Goal: Information Seeking & Learning: Learn about a topic

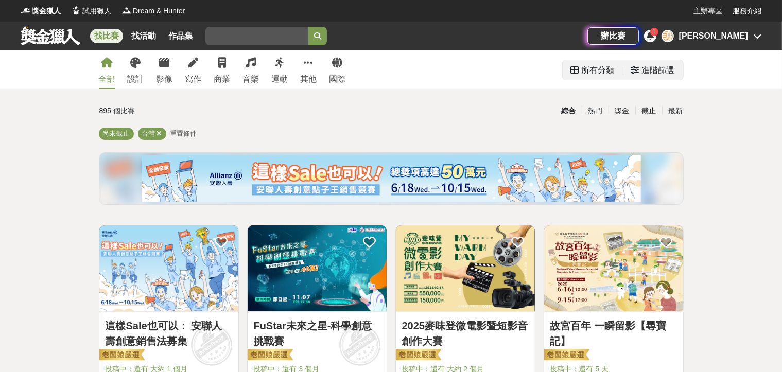
click at [599, 67] on div "所有分類" at bounding box center [598, 70] width 33 height 21
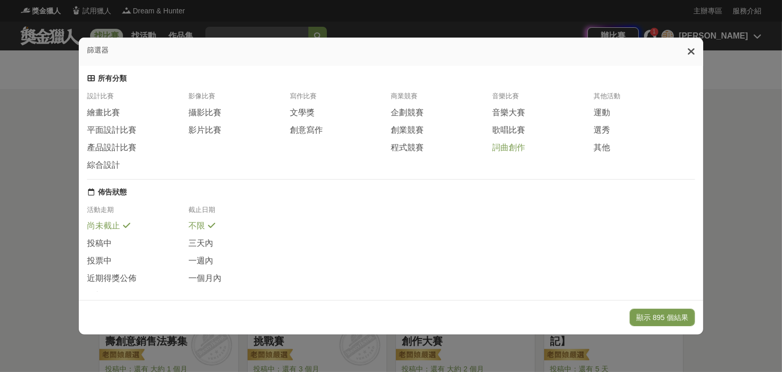
click at [502, 146] on span "詞曲創作" at bounding box center [508, 148] width 33 height 11
click at [453, 236] on div "活動走期 尚未截止 投稿中 投票中 近期得獎公佈 全部 截止日期 不限 三天內 一週內 一個月內" at bounding box center [391, 257] width 608 height 104
click at [495, 219] on div "活動走期 尚未截止 投稿中 投票中 近期得獎公佈 全部 截止日期 不限 三天內 一週內 一個月內" at bounding box center [391, 257] width 608 height 104
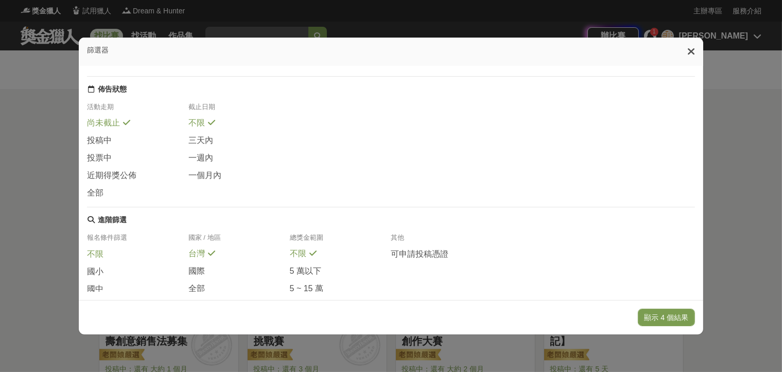
click at [88, 250] on span "不限" at bounding box center [95, 254] width 16 height 11
click at [199, 287] on span "全部" at bounding box center [196, 289] width 16 height 11
click at [667, 317] on button "顯示 4 個結果" at bounding box center [667, 318] width 58 height 18
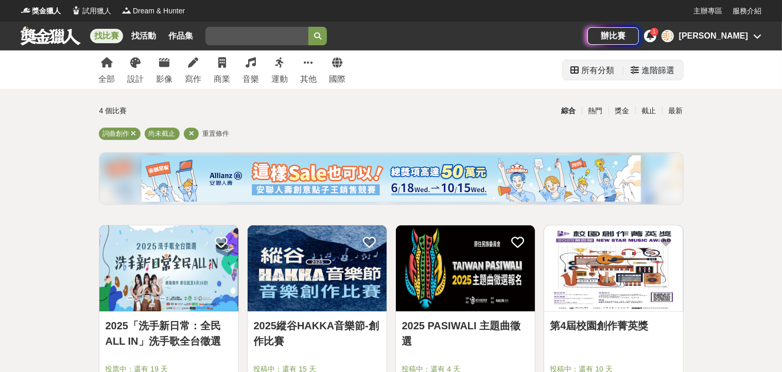
click at [586, 65] on div "所有分類" at bounding box center [598, 70] width 33 height 21
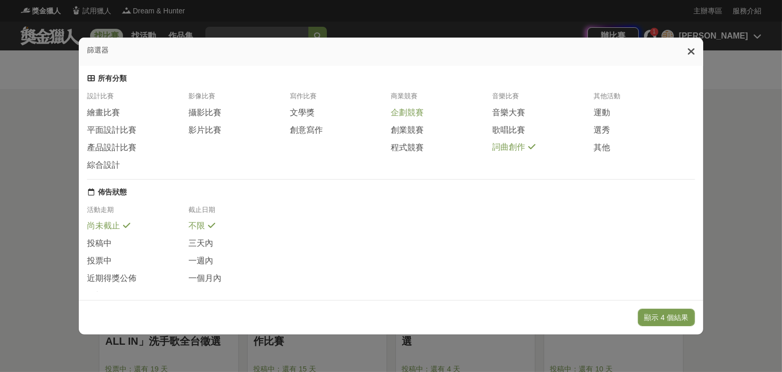
click at [404, 114] on span "企劃競賽" at bounding box center [407, 113] width 33 height 11
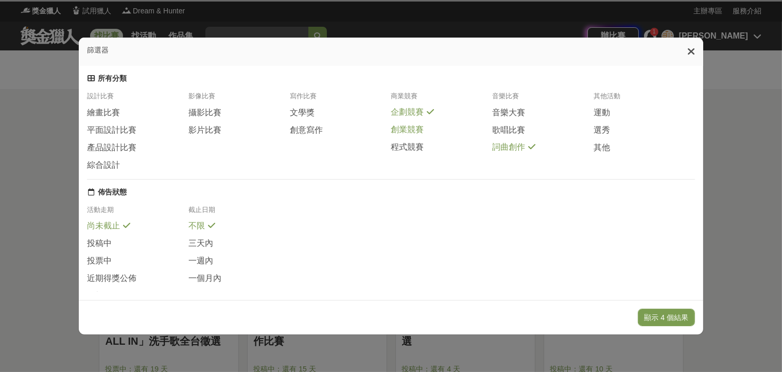
click at [409, 131] on span "創業競賽" at bounding box center [407, 130] width 33 height 11
click at [506, 150] on span "詞曲創作" at bounding box center [508, 147] width 33 height 11
click at [526, 232] on div "活動走期 尚未截止 投稿中 投票中 近期得獎公佈 全部 截止日期 不限 三天內 一週內 一個月內" at bounding box center [391, 257] width 608 height 104
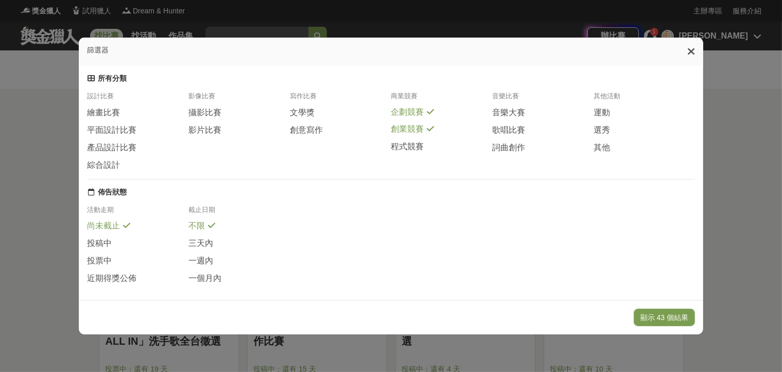
click at [583, 219] on div "活動走期 尚未截止 投稿中 投票中 近期得獎公佈 全部 截止日期 不限 三天內 一週內 一個月內" at bounding box center [391, 257] width 608 height 104
click at [524, 258] on div "活動走期 尚未截止 投稿中 投票中 近期得獎公佈 全部 截止日期 不限 三天內 一週內 一個月內" at bounding box center [391, 257] width 608 height 104
click at [585, 235] on div "活動走期 尚未截止 投稿中 投票中 近期得獎公佈 全部 截止日期 不限 三天內 一週內 一個月內" at bounding box center [391, 257] width 608 height 104
click at [525, 282] on div "活動走期 尚未截止 投稿中 投票中 近期得獎公佈 全部 截止日期 不限 三天內 一週內 一個月內" at bounding box center [391, 257] width 608 height 104
click at [609, 256] on div "活動走期 尚未截止 投稿中 投票中 近期得獎公佈 全部 截止日期 不限 三天內 一週內 一個月內" at bounding box center [391, 257] width 608 height 104
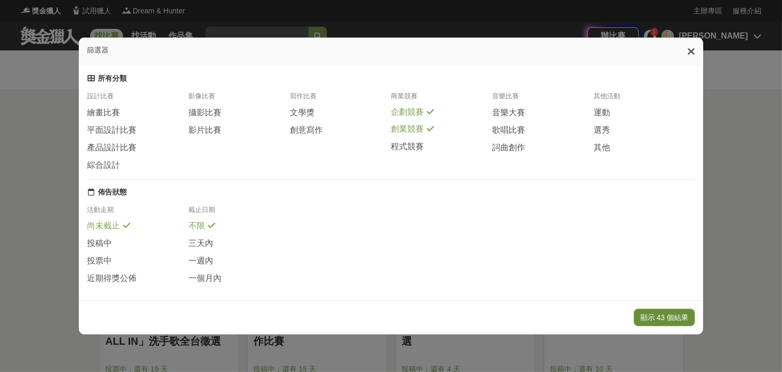
click at [655, 314] on button "顯示 43 個結果" at bounding box center [664, 318] width 61 height 18
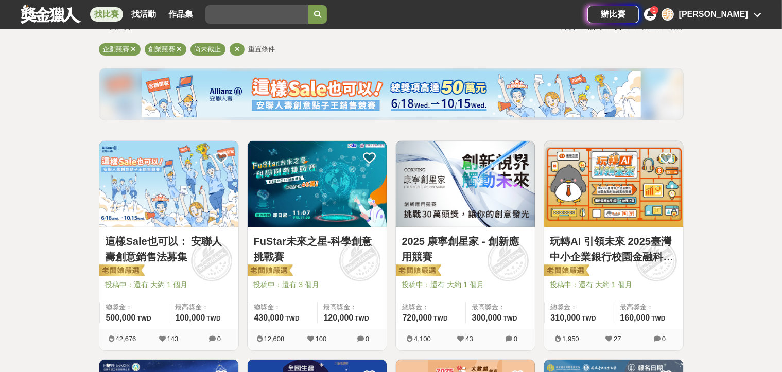
scroll to position [103, 0]
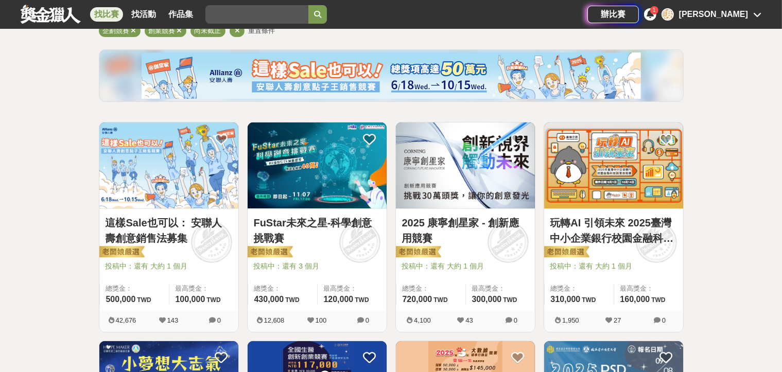
click at [472, 164] on img at bounding box center [465, 166] width 139 height 86
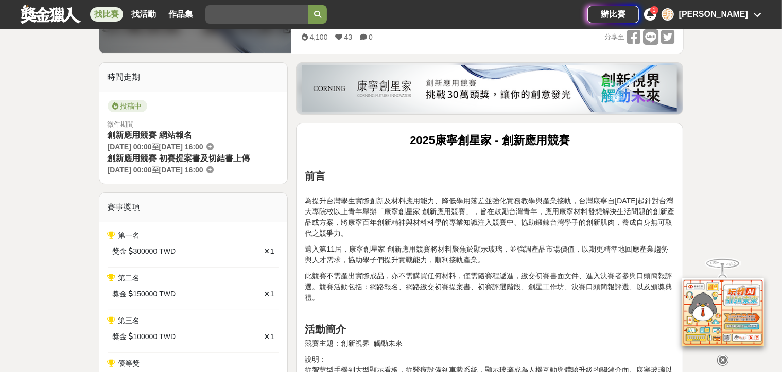
scroll to position [309, 0]
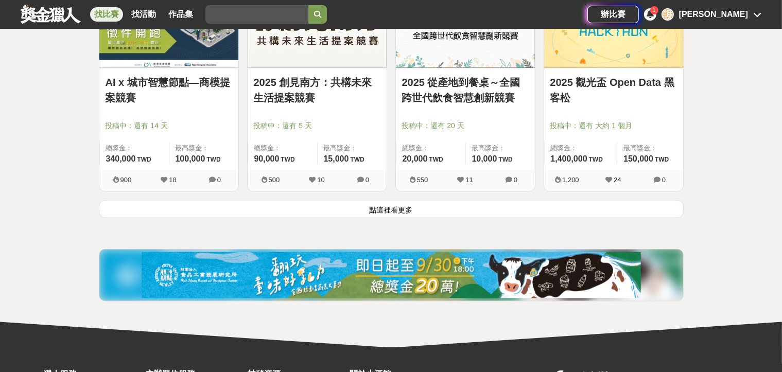
scroll to position [1338, 0]
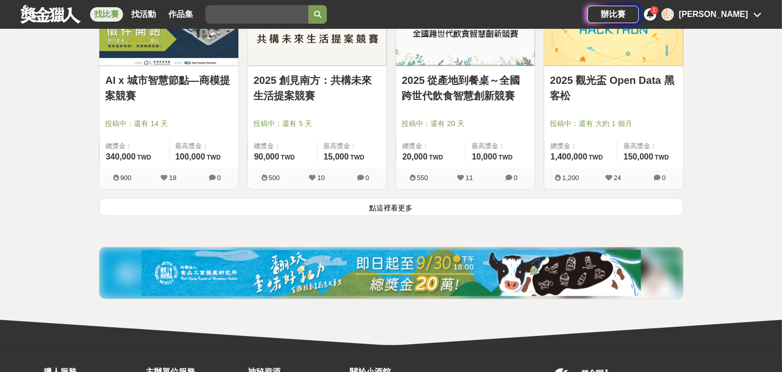
click at [282, 210] on button "點這裡看更多" at bounding box center [391, 207] width 585 height 18
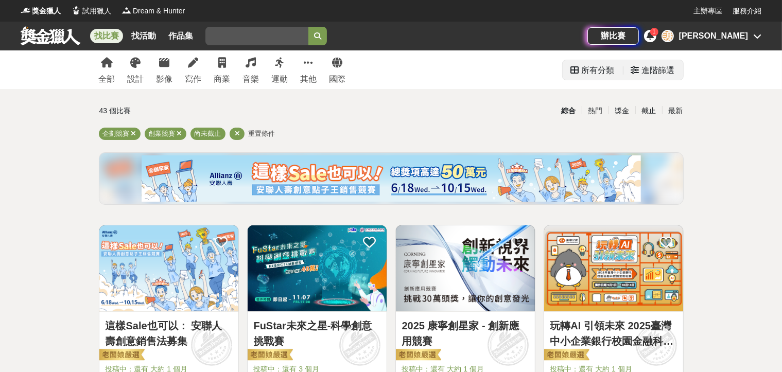
click at [588, 74] on div "所有分類" at bounding box center [598, 70] width 33 height 21
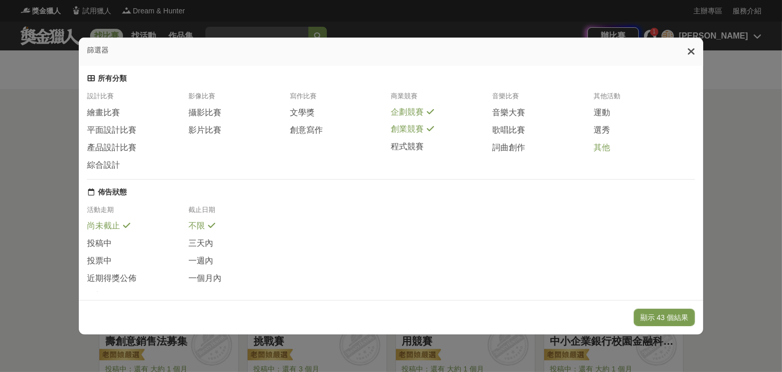
click at [603, 150] on span "其他" at bounding box center [602, 148] width 16 height 11
click at [422, 109] on span "企劃競賽" at bounding box center [407, 112] width 33 height 11
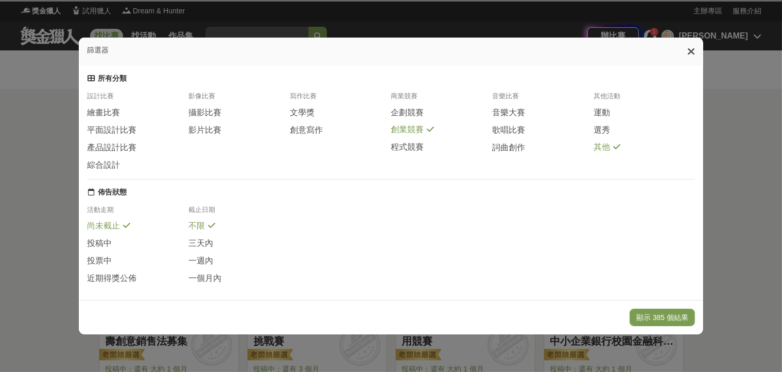
click at [416, 127] on span "創業競賽" at bounding box center [407, 130] width 33 height 11
click at [529, 217] on div "活動走期 尚未截止 投稿中 投票中 近期得獎公佈 全部 截止日期 不限 三天內 一週內 一個月內" at bounding box center [391, 257] width 608 height 104
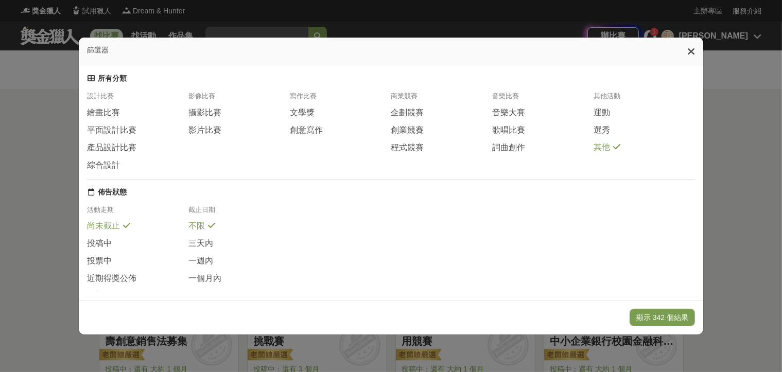
click at [612, 218] on div "活動走期 尚未截止 投稿中 投票中 近期得獎公佈 全部 截止日期 不限 三天內 一週內 一個月內" at bounding box center [391, 257] width 608 height 104
drag, startPoint x: 568, startPoint y: 250, endPoint x: 589, endPoint y: 252, distance: 21.2
click at [569, 252] on div "活動走期 尚未截止 投稿中 投票中 近期得獎公佈 全部 截止日期 不限 三天內 一週內 一個月內" at bounding box center [391, 257] width 608 height 104
click at [614, 227] on div "活動走期 尚未截止 投稿中 投票中 近期得獎公佈 全部 截止日期 不限 三天內 一週內 一個月內" at bounding box center [391, 257] width 608 height 104
click at [616, 253] on div "活動走期 尚未截止 投稿中 投票中 近期得獎公佈 全部 截止日期 不限 三天內 一週內 一個月內" at bounding box center [391, 257] width 608 height 104
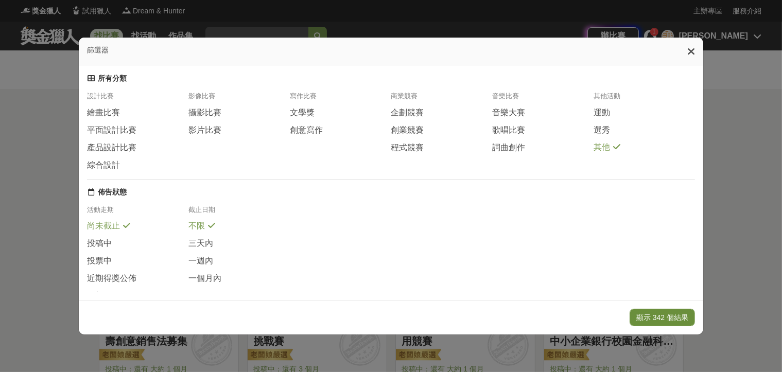
click at [673, 320] on button "顯示 342 個結果" at bounding box center [662, 318] width 65 height 18
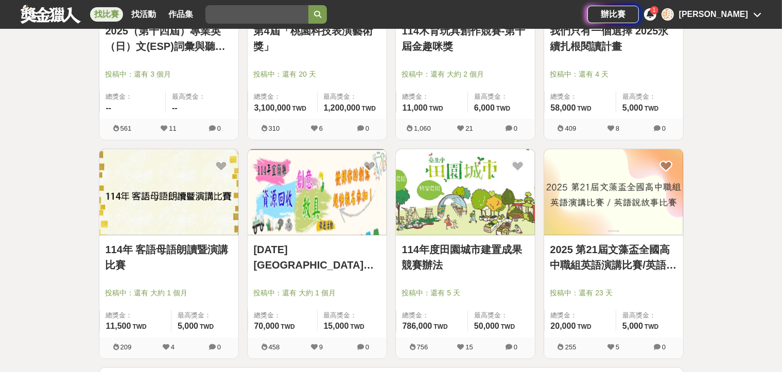
scroll to position [1235, 0]
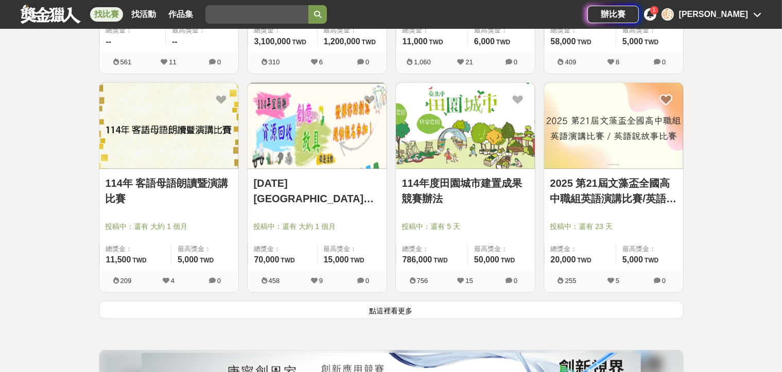
drag, startPoint x: 138, startPoint y: 310, endPoint x: 117, endPoint y: 314, distance: 21.4
click at [138, 310] on button "點這裡看更多" at bounding box center [391, 310] width 585 height 18
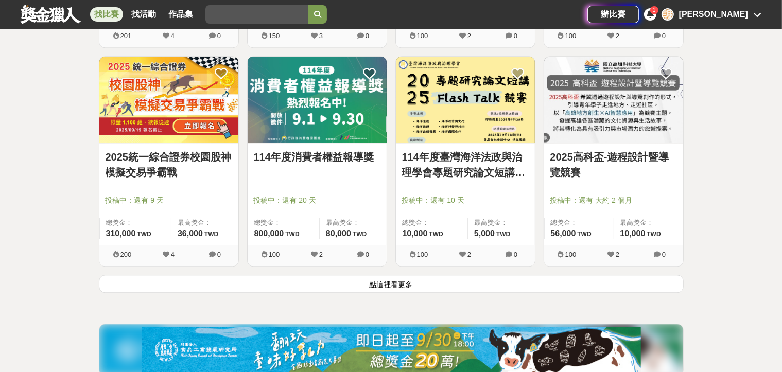
scroll to position [2574, 0]
click at [130, 286] on button "點這裡看更多" at bounding box center [391, 283] width 585 height 18
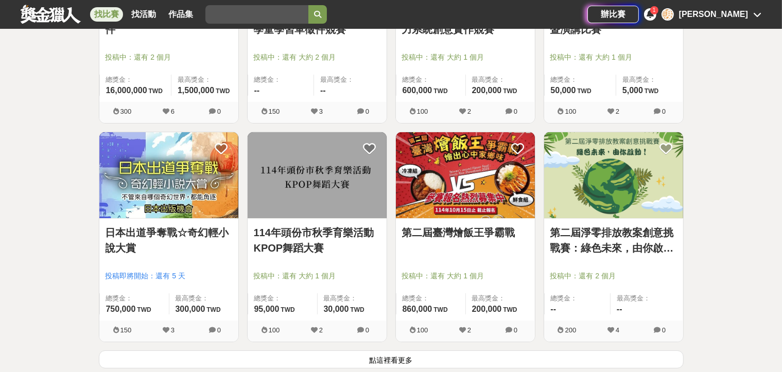
scroll to position [3861, 0]
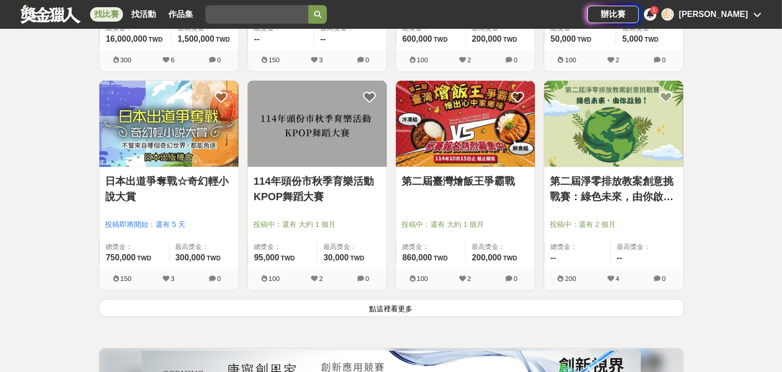
click at [108, 306] on button "點這裡看更多" at bounding box center [391, 308] width 585 height 18
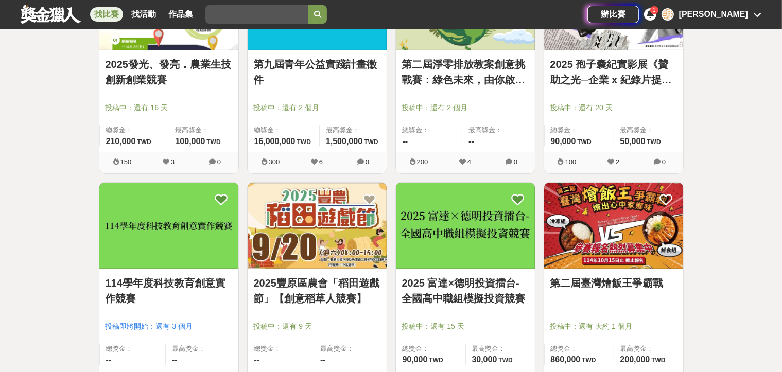
scroll to position [4221, 0]
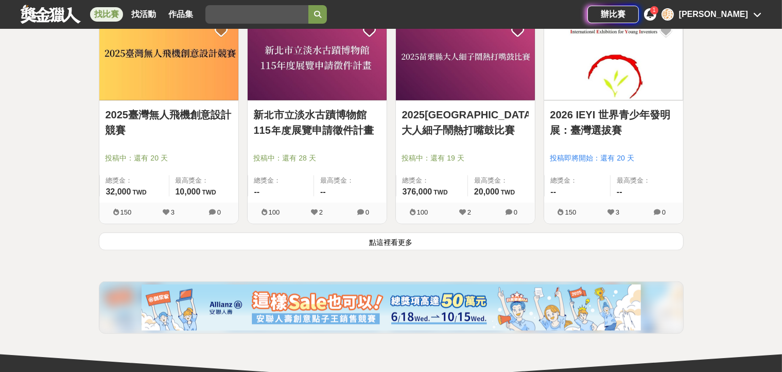
scroll to position [5302, 0]
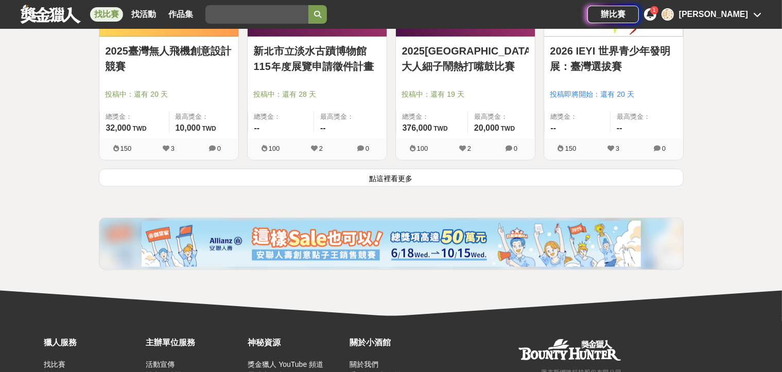
click at [164, 172] on button "點這裡看更多" at bounding box center [391, 178] width 585 height 18
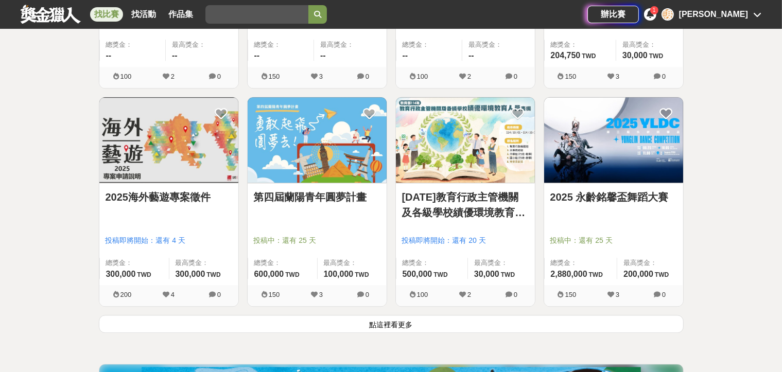
scroll to position [6486, 0]
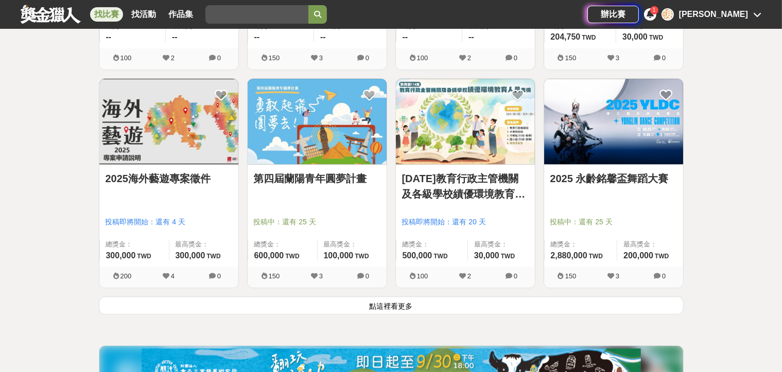
click at [148, 301] on button "點這裡看更多" at bounding box center [391, 306] width 585 height 18
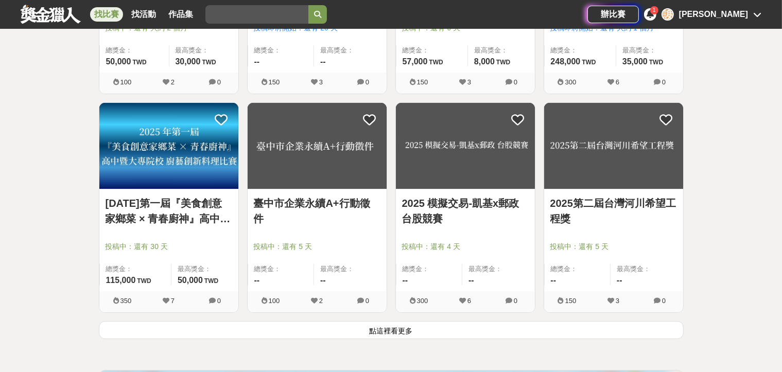
scroll to position [7824, 0]
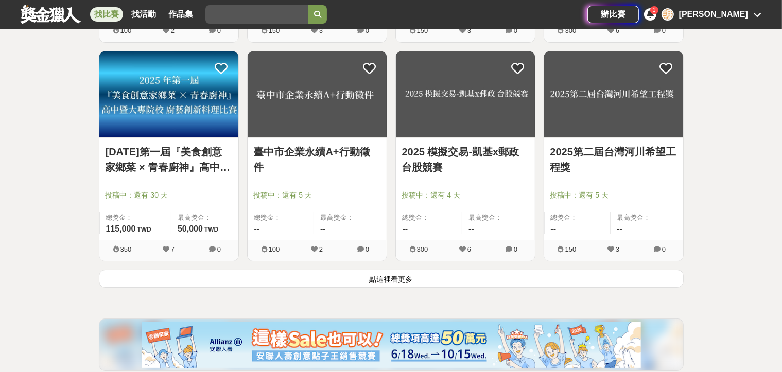
click at [109, 272] on button "點這裡看更多" at bounding box center [391, 279] width 585 height 18
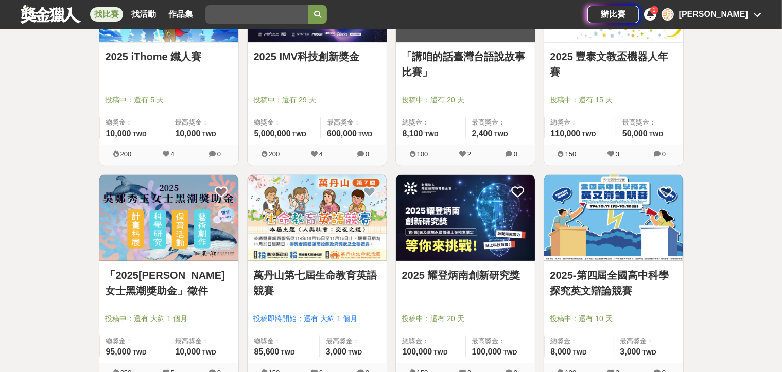
scroll to position [9111, 0]
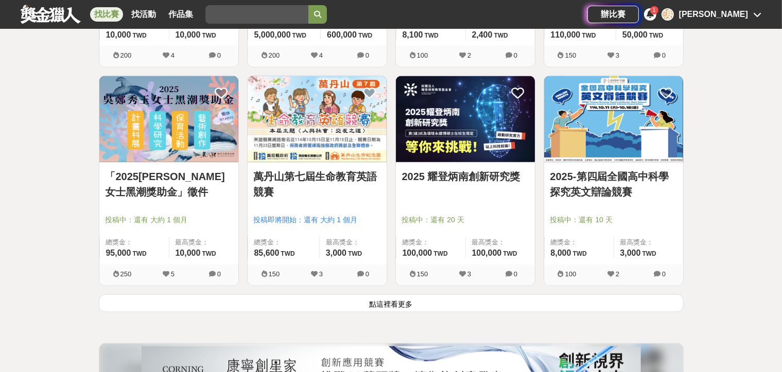
click at [138, 294] on button "點這裡看更多" at bounding box center [391, 303] width 585 height 18
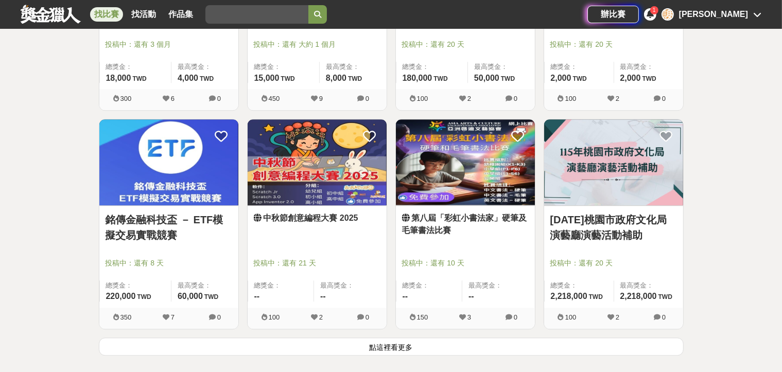
scroll to position [10398, 0]
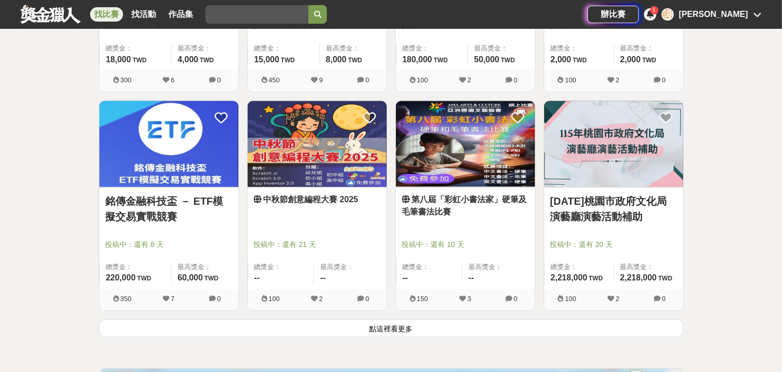
click at [125, 326] on button "點這裡看更多" at bounding box center [391, 328] width 585 height 18
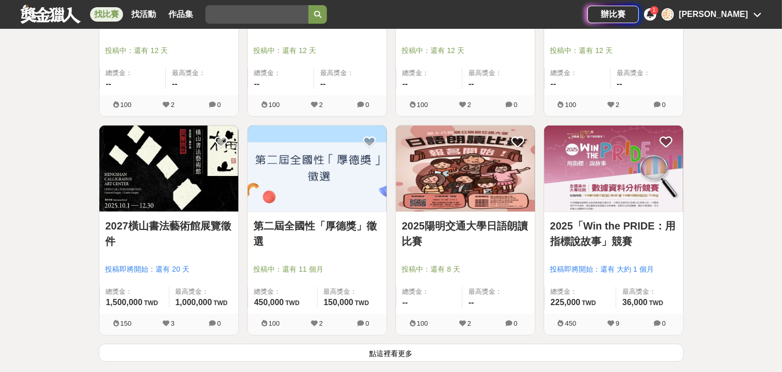
scroll to position [11737, 0]
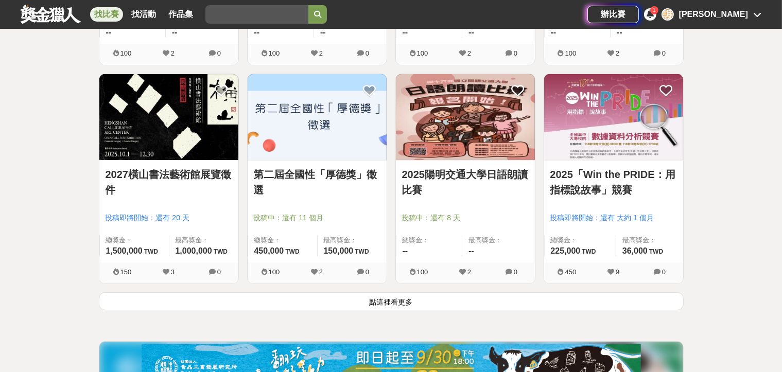
click at [139, 292] on button "點這裡看更多" at bounding box center [391, 301] width 585 height 18
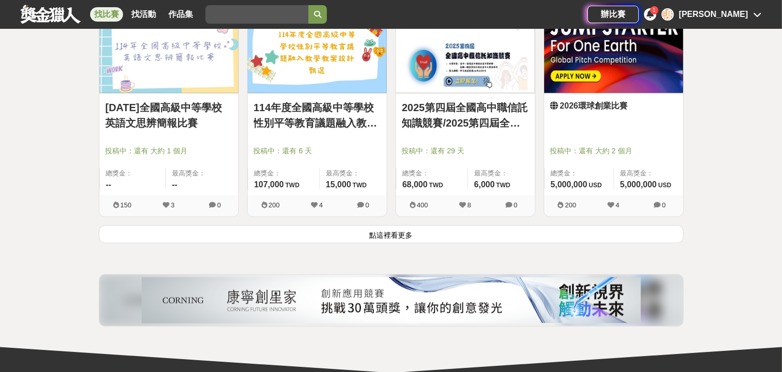
scroll to position [13127, 0]
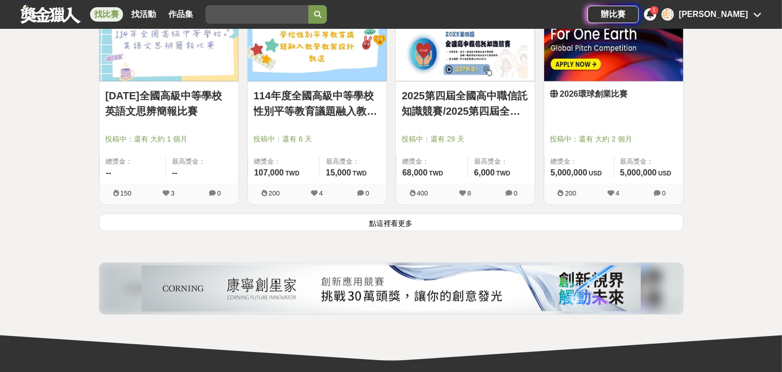
click at [181, 217] on button "點這裡看更多" at bounding box center [391, 223] width 585 height 18
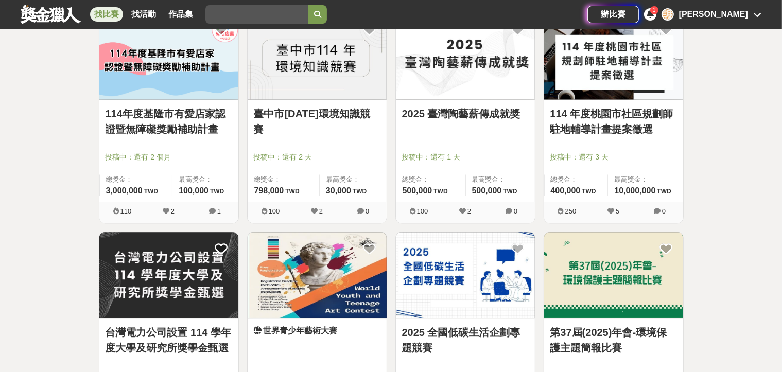
scroll to position [14002, 0]
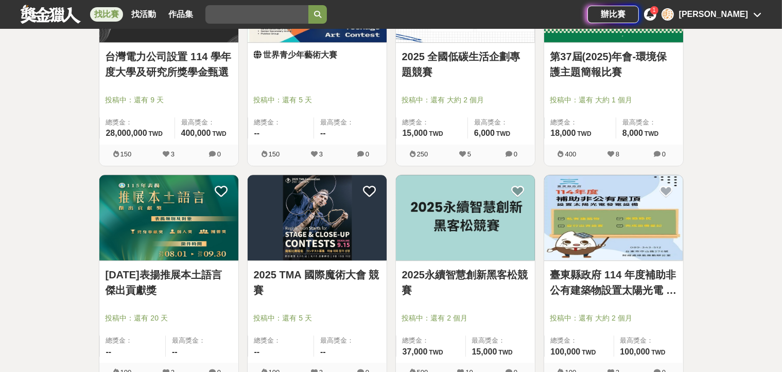
scroll to position [14311, 0]
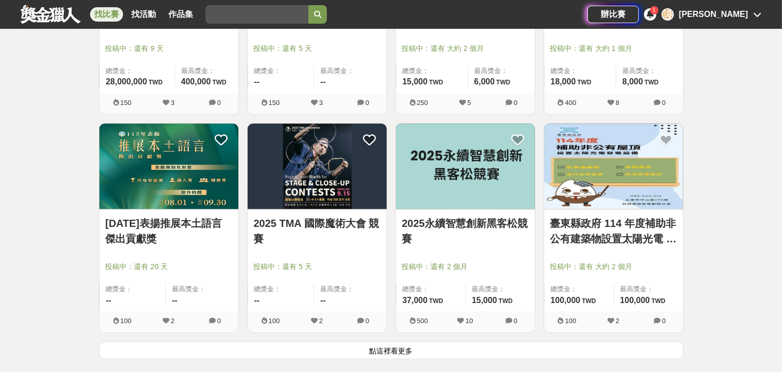
click at [221, 341] on button "點這裡看更多" at bounding box center [391, 350] width 585 height 18
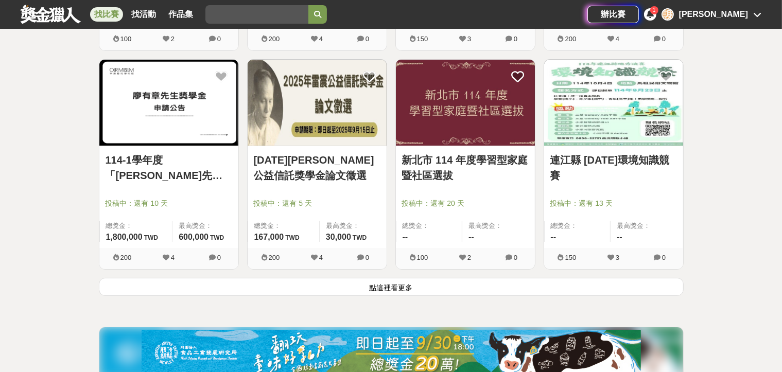
scroll to position [15700, 0]
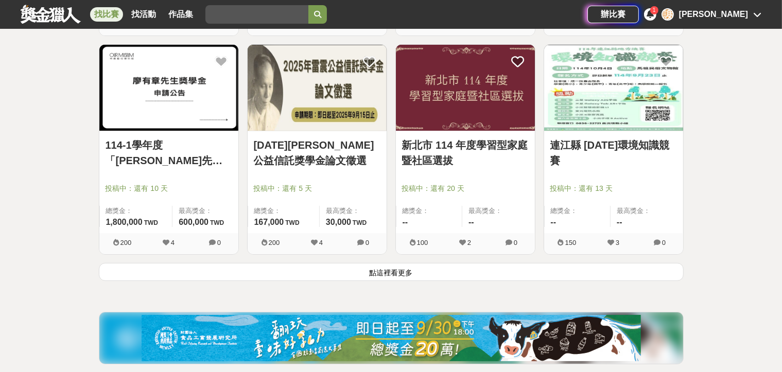
click at [149, 263] on button "點這裡看更多" at bounding box center [391, 272] width 585 height 18
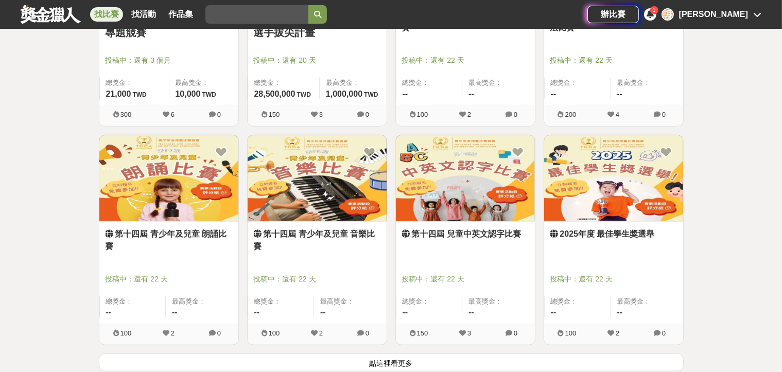
scroll to position [16936, 0]
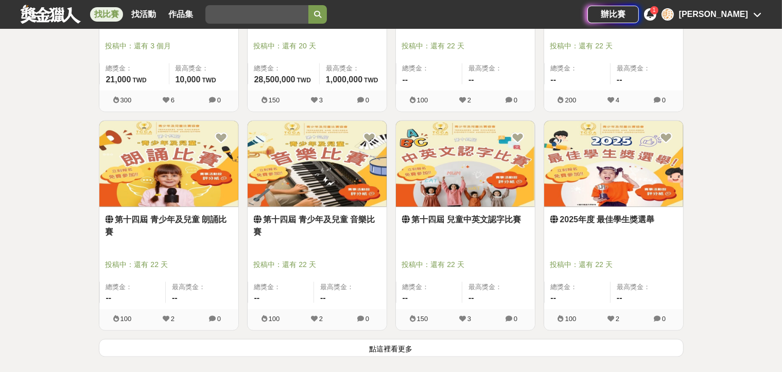
click at [140, 339] on button "點這裡看更多" at bounding box center [391, 348] width 585 height 18
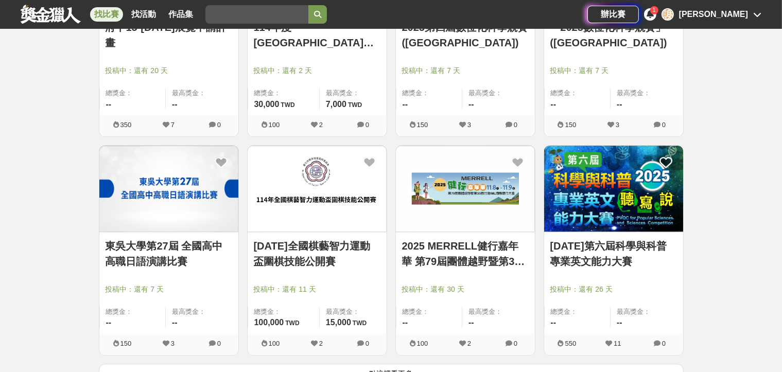
scroll to position [18274, 0]
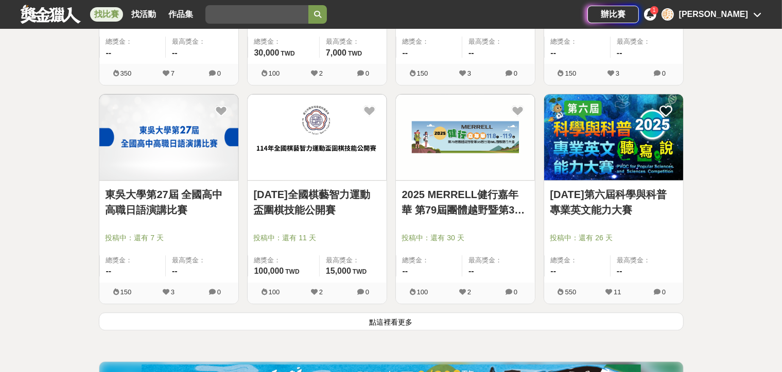
click at [173, 312] on button "點這裡看更多" at bounding box center [391, 321] width 585 height 18
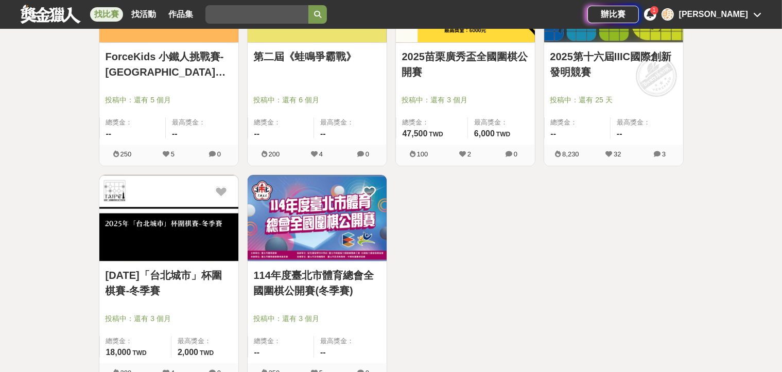
scroll to position [18635, 0]
